Goal: Book appointment/travel/reservation

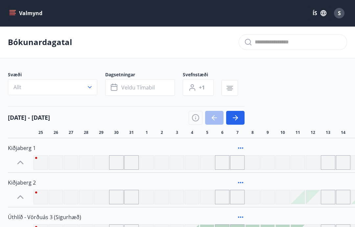
click at [89, 87] on icon "button" at bounding box center [89, 87] width 7 height 7
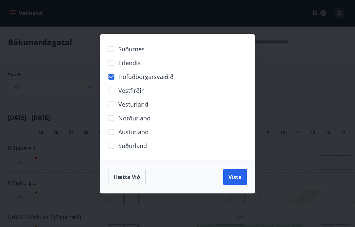
click at [294, 96] on div "Suðurnes Erlendis Höfuðborgarsvæðið [GEOGRAPHIC_DATA] [GEOGRAPHIC_DATA] [GEOGRA…" at bounding box center [177, 113] width 355 height 227
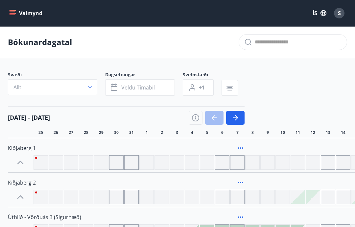
click at [92, 85] on icon "button" at bounding box center [89, 87] width 7 height 7
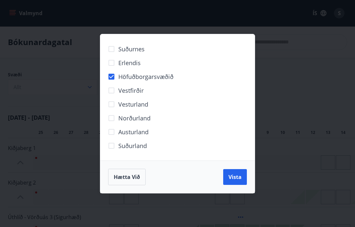
click at [240, 175] on span "Vista" at bounding box center [234, 176] width 13 height 7
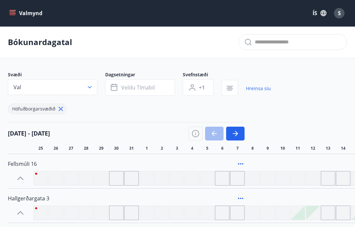
click at [138, 87] on span "Veldu tímabil" at bounding box center [137, 87] width 33 height 7
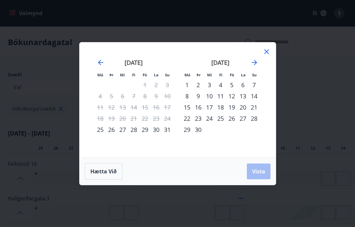
click at [257, 63] on icon "Move forward to switch to the next month." at bounding box center [254, 62] width 8 height 8
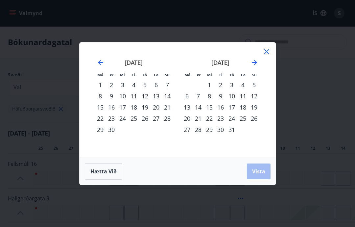
click at [269, 52] on icon at bounding box center [266, 52] width 8 height 8
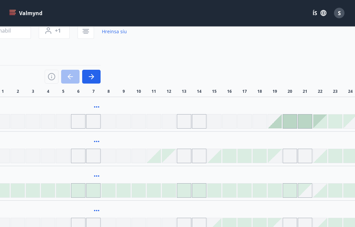
scroll to position [56, 146]
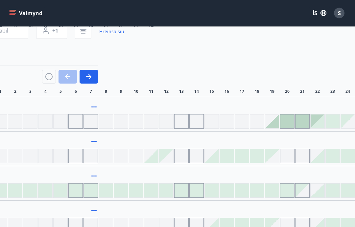
click at [155, 158] on div at bounding box center [151, 156] width 14 height 14
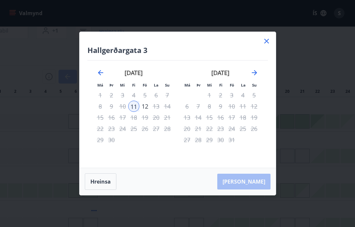
click at [268, 45] on icon at bounding box center [266, 41] width 8 height 8
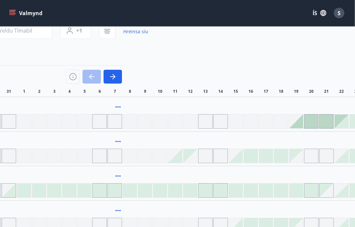
scroll to position [56, 146]
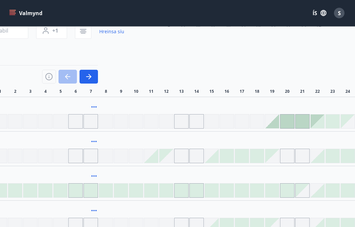
click at [277, 124] on div at bounding box center [272, 122] width 14 height 14
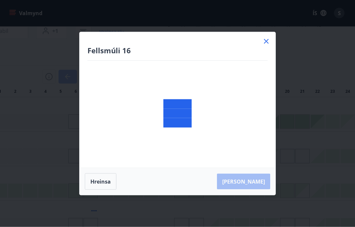
scroll to position [57, 146]
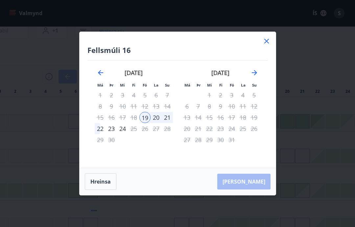
click at [270, 45] on icon at bounding box center [266, 41] width 8 height 8
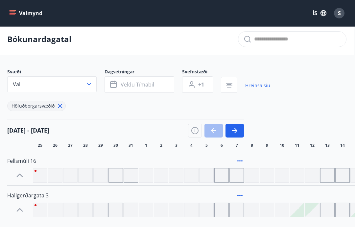
scroll to position [0, 0]
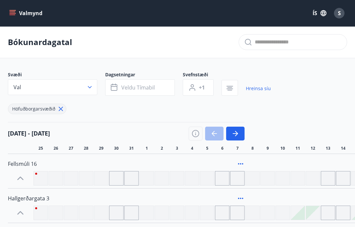
click at [240, 132] on button "button" at bounding box center [235, 133] width 18 height 14
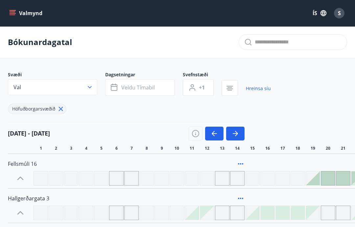
click at [14, 8] on button "Valmynd" at bounding box center [26, 13] width 37 height 12
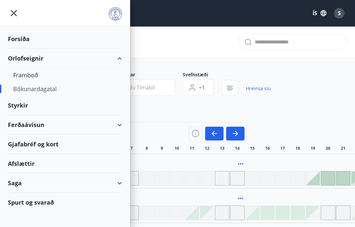
click at [51, 90] on div "Bókunardagatal" at bounding box center [64, 89] width 103 height 14
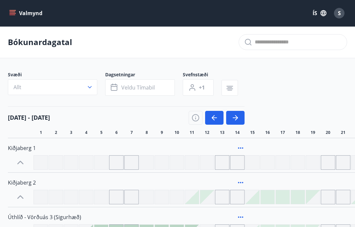
click at [13, 9] on button "Valmynd" at bounding box center [26, 13] width 37 height 12
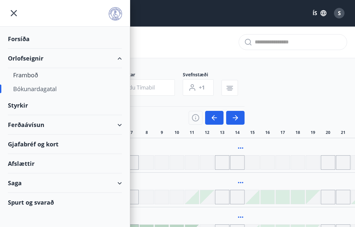
click at [53, 90] on div "Bókunardagatal" at bounding box center [64, 89] width 103 height 14
click at [42, 91] on div "Bókunardagatal" at bounding box center [64, 89] width 103 height 14
click at [51, 88] on div "Bókunardagatal" at bounding box center [64, 89] width 103 height 14
click at [36, 69] on div "Framboð" at bounding box center [64, 75] width 103 height 14
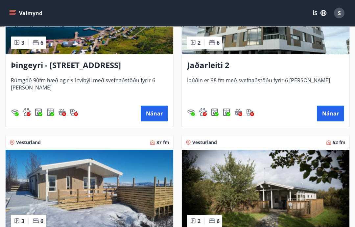
scroll to position [189, 0]
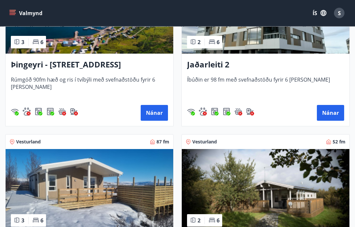
click at [334, 114] on button "Nánar" at bounding box center [329, 113] width 27 height 16
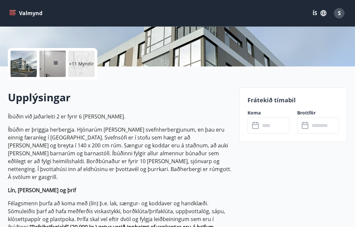
scroll to position [125, 0]
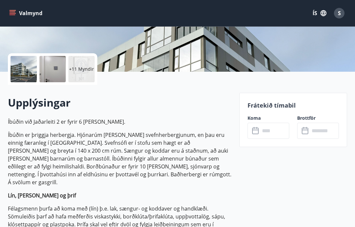
click at [268, 128] on input "text" at bounding box center [274, 130] width 29 height 16
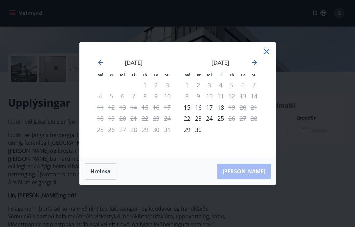
click at [267, 54] on icon at bounding box center [266, 51] width 5 height 5
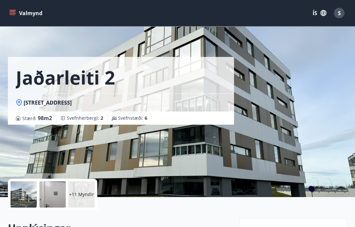
scroll to position [0, 0]
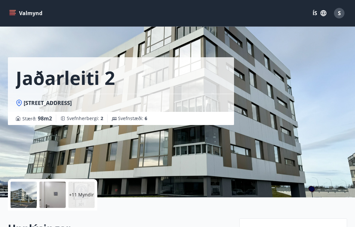
click at [13, 13] on icon "menu" at bounding box center [12, 13] width 7 height 7
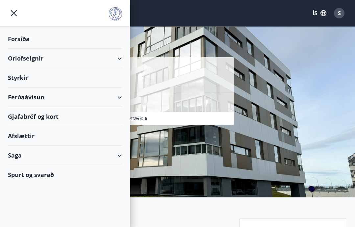
click at [16, 13] on icon "menu" at bounding box center [14, 13] width 12 height 12
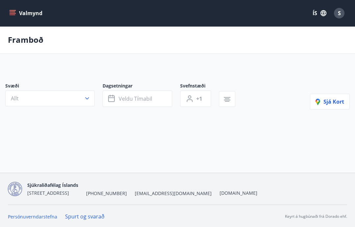
scroll to position [26, 0]
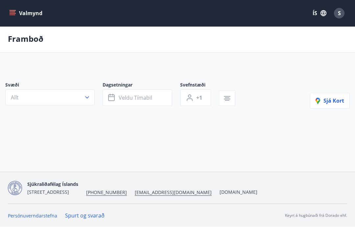
click at [14, 14] on icon "menu" at bounding box center [12, 13] width 7 height 7
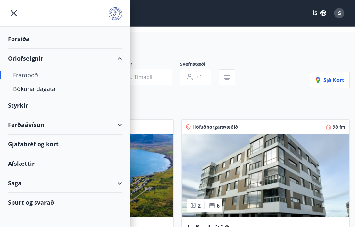
click at [49, 90] on div "Bókunardagatal" at bounding box center [64, 89] width 103 height 14
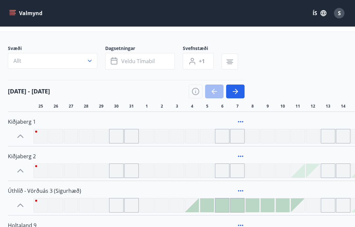
click at [241, 88] on button "button" at bounding box center [235, 91] width 18 height 14
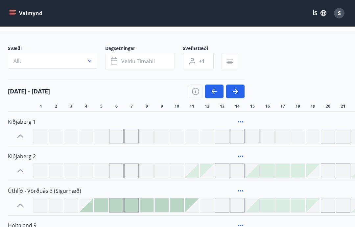
click at [241, 92] on button "button" at bounding box center [235, 91] width 18 height 14
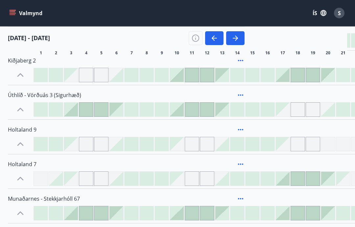
scroll to position [122, 0]
click at [198, 34] on icon "button" at bounding box center [195, 38] width 8 height 8
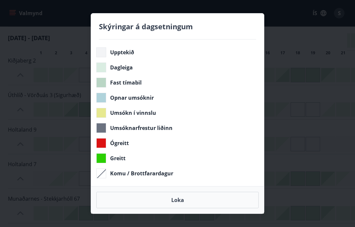
click at [301, 44] on div "Skýringar á dagsetningum Upptekið Dagleiga Fast tímabil Opnar umsóknir Umsókn í…" at bounding box center [177, 113] width 355 height 227
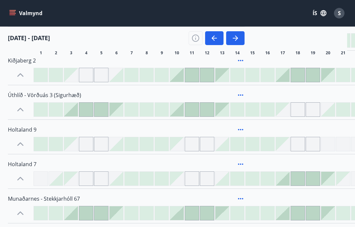
click at [120, 78] on div at bounding box center [116, 75] width 14 height 14
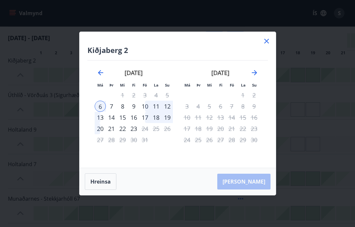
click at [269, 42] on icon at bounding box center [266, 41] width 8 height 8
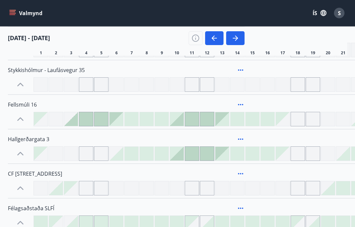
scroll to position [491, 0]
click at [75, 121] on div at bounding box center [71, 119] width 14 height 14
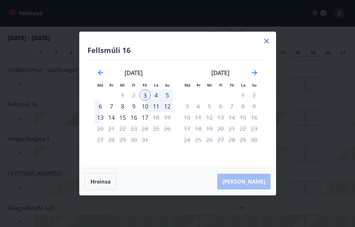
click at [270, 45] on icon at bounding box center [266, 41] width 8 height 8
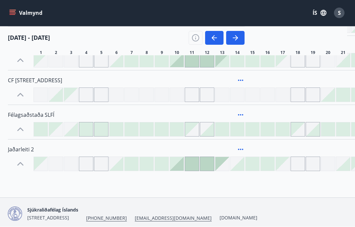
scroll to position [584, 0]
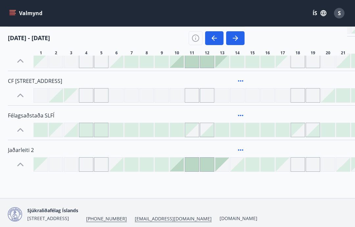
click at [120, 168] on div at bounding box center [116, 164] width 14 height 14
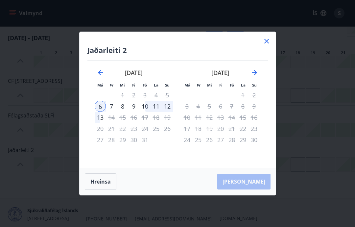
scroll to position [610, 0]
click at [269, 39] on icon at bounding box center [266, 41] width 8 height 8
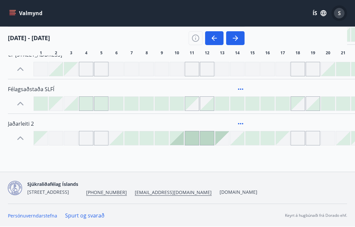
click at [345, 11] on button "S" at bounding box center [339, 13] width 16 height 16
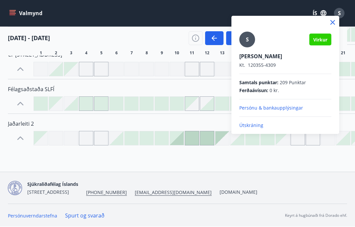
click at [259, 123] on p "Útskráning" at bounding box center [285, 125] width 92 height 7
